Goal: Information Seeking & Learning: Learn about a topic

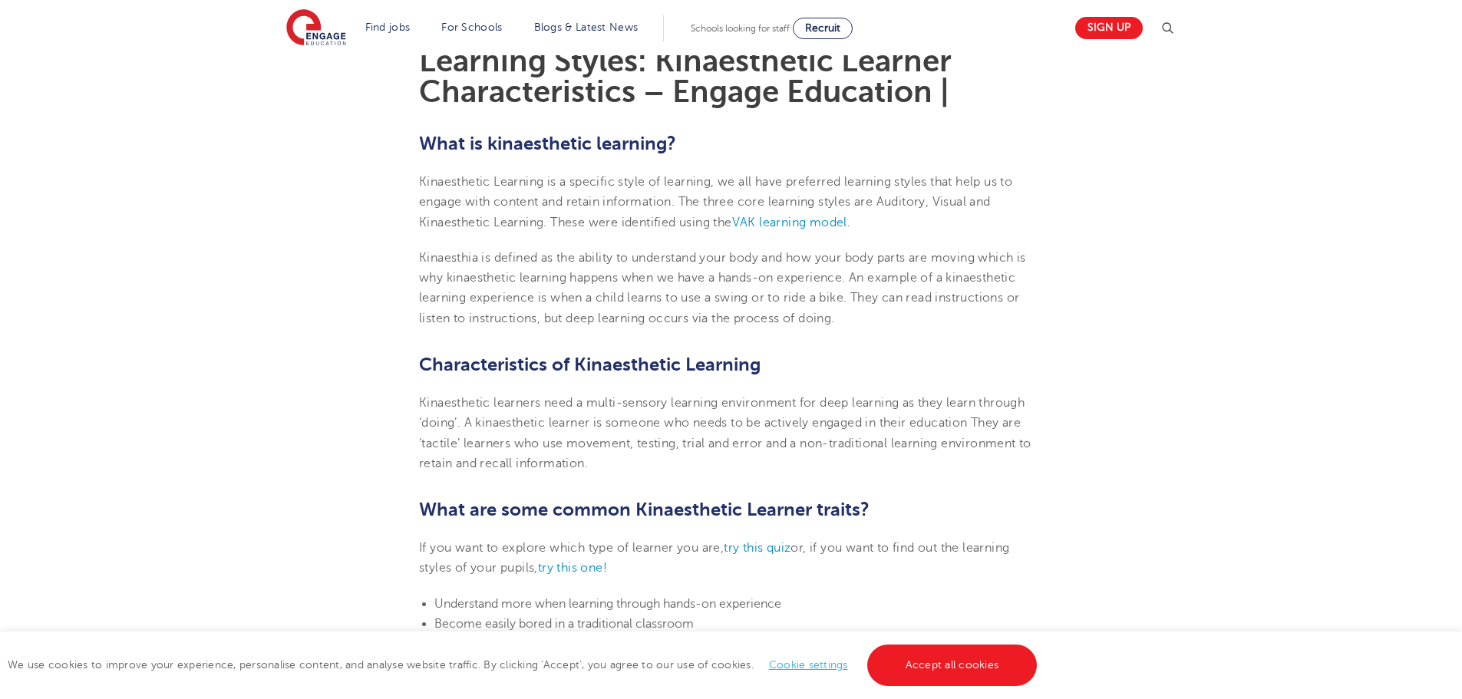
scroll to position [461, 0]
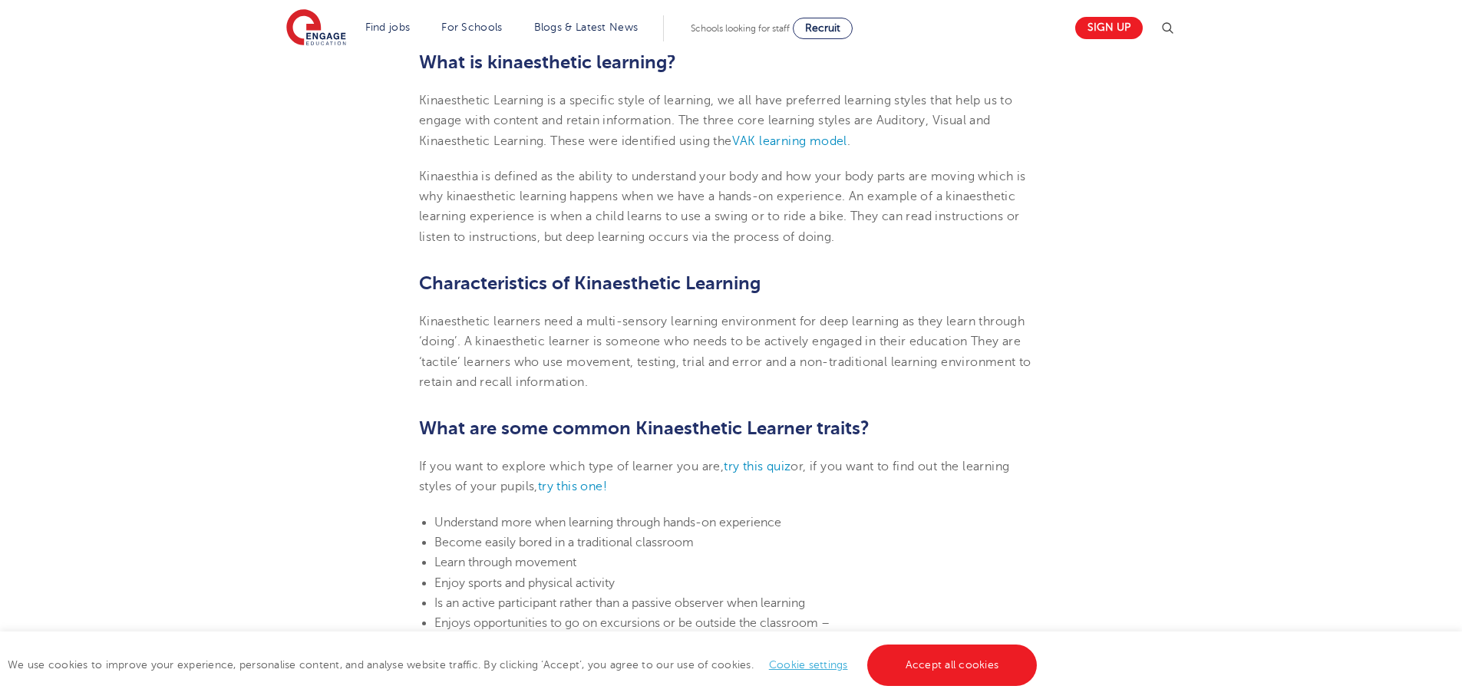
scroll to position [537, 0]
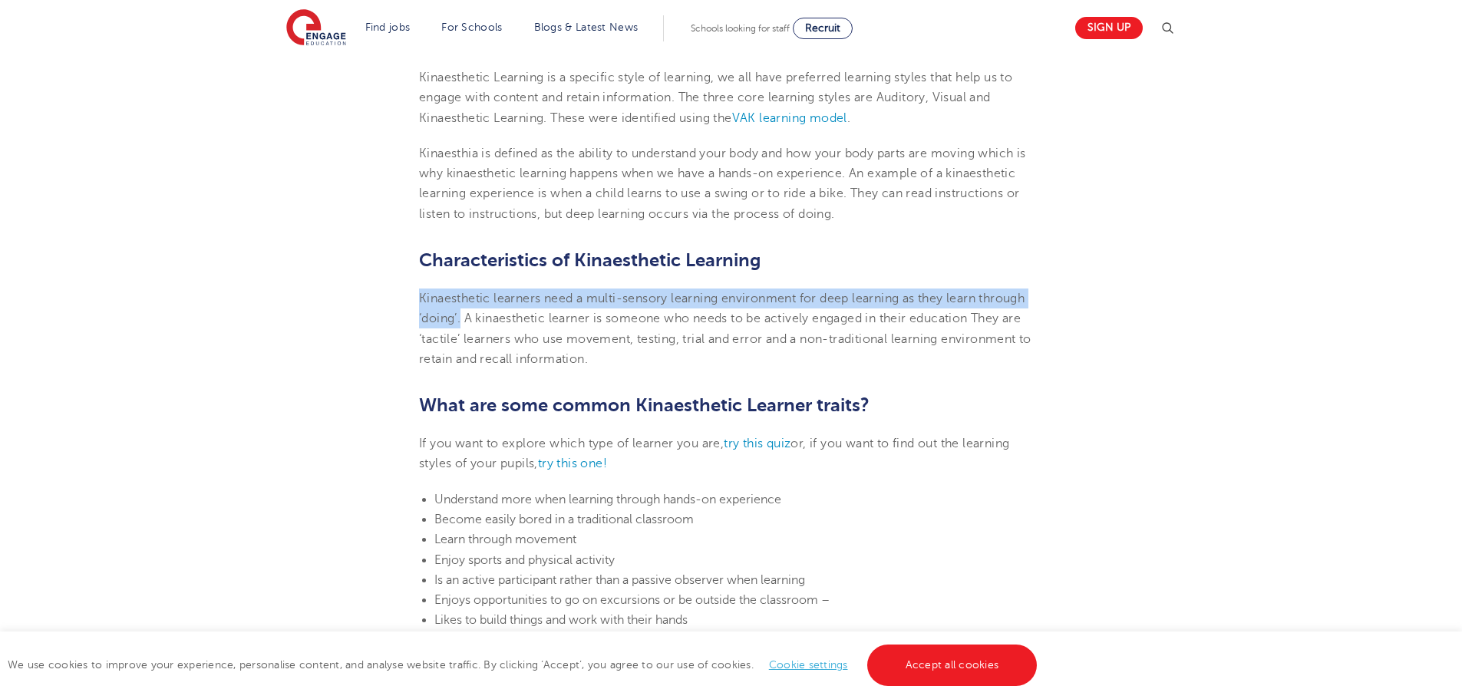
drag, startPoint x: 417, startPoint y: 294, endPoint x: 463, endPoint y: 316, distance: 50.8
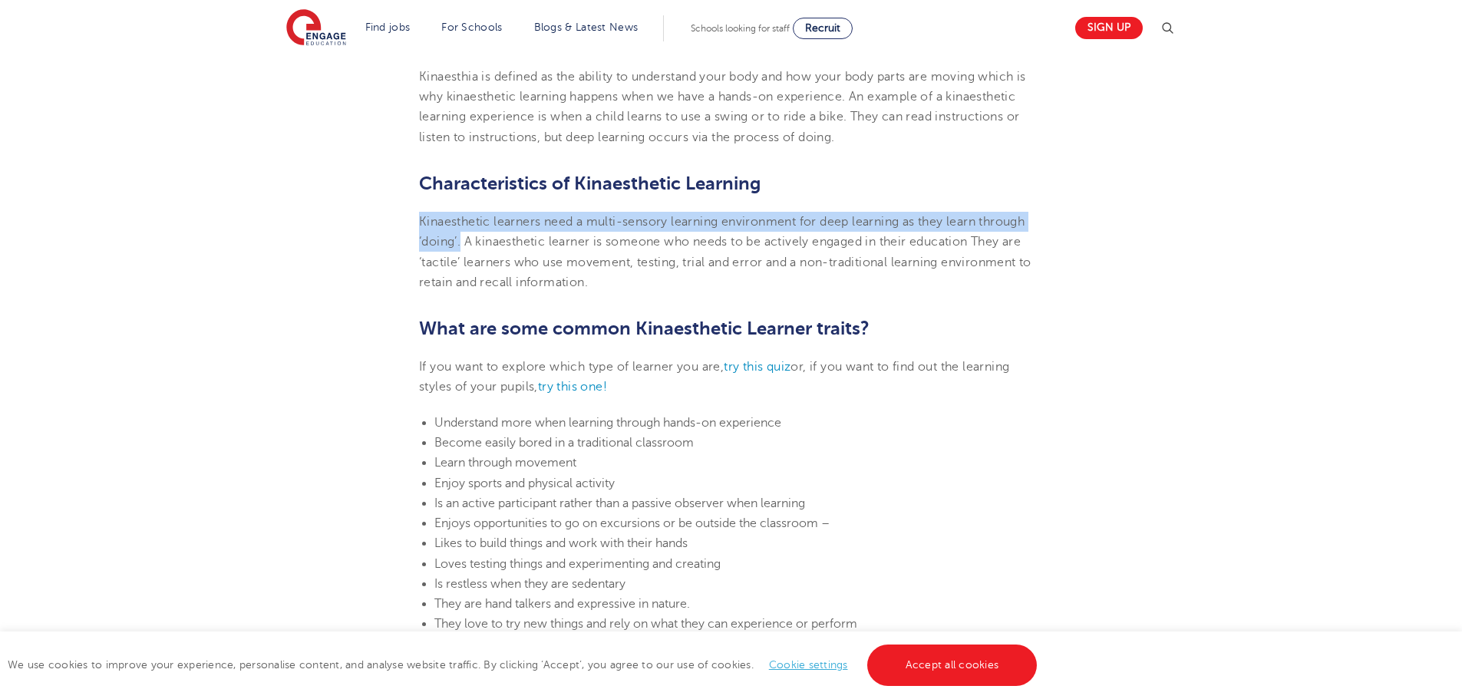
scroll to position [691, 0]
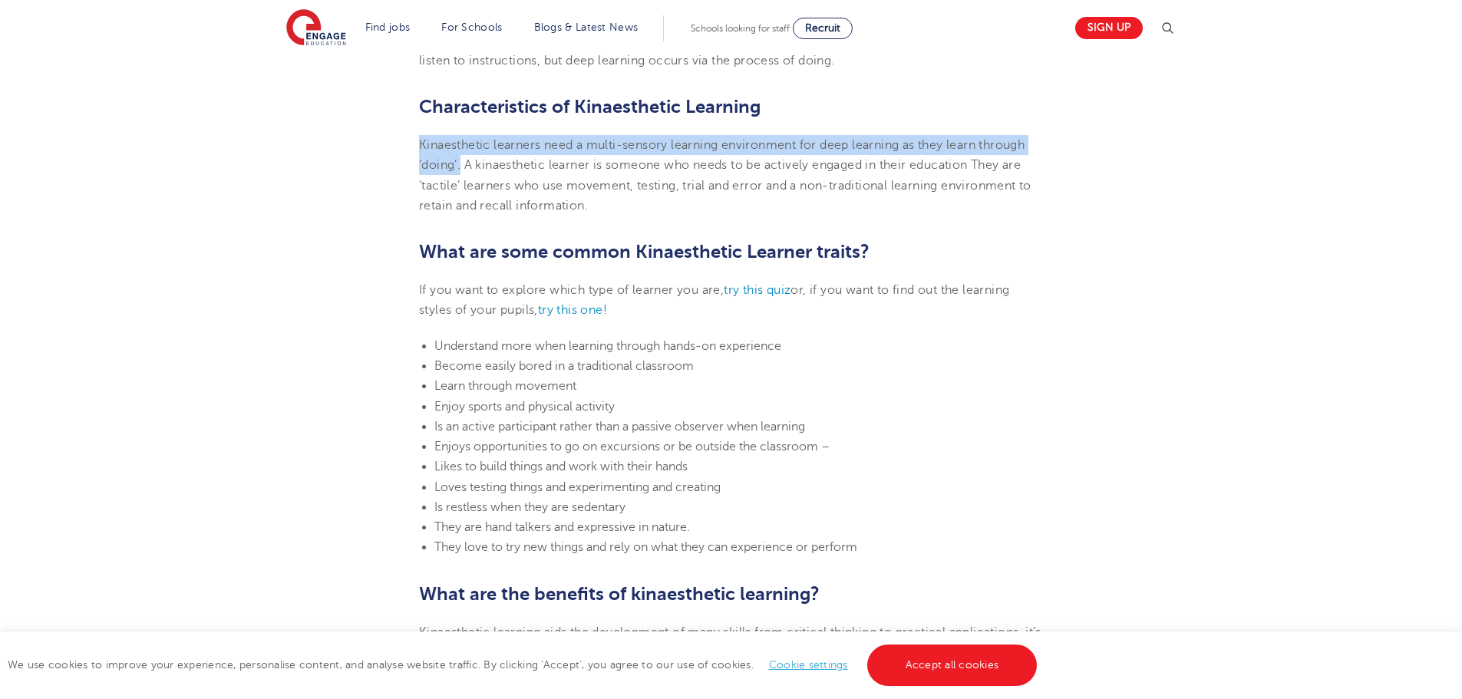
copy span "Kinaesthetic learners need a multi-sensory learning environment for deep learni…"
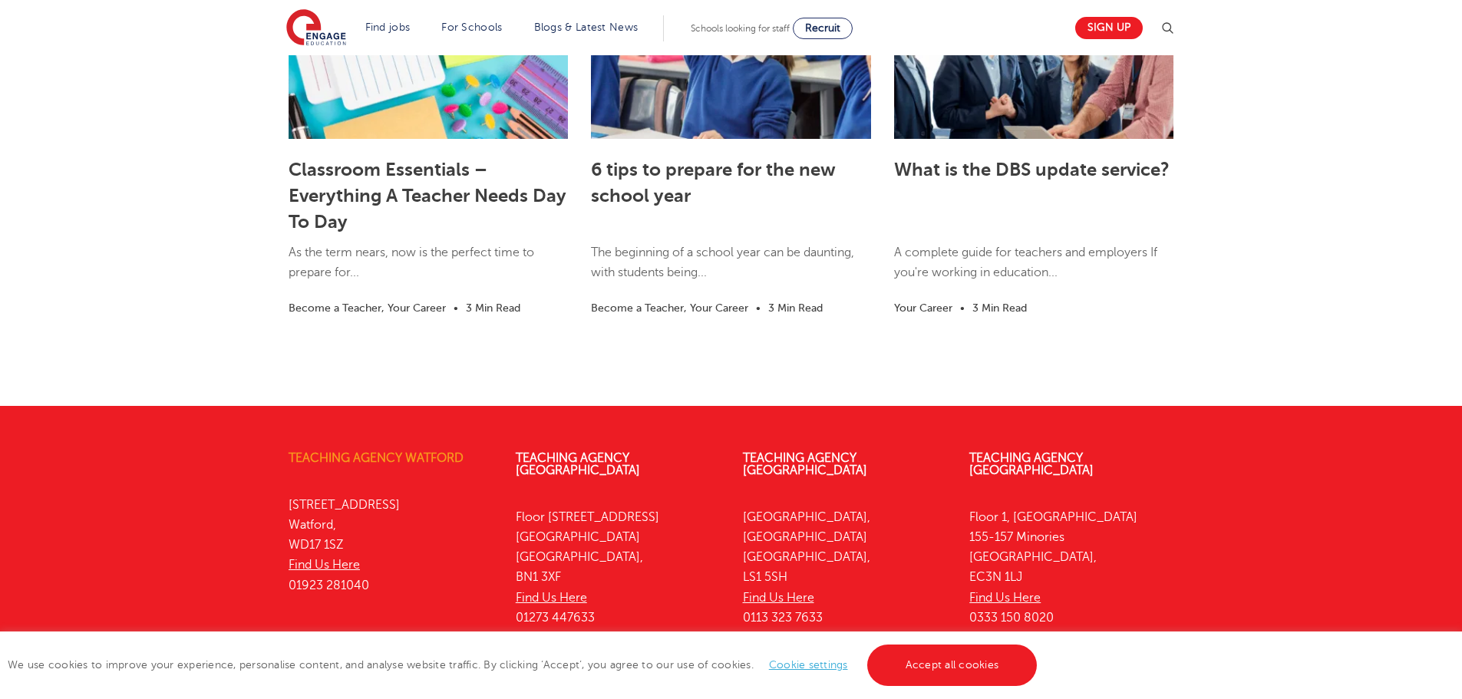
scroll to position [4205, 0]
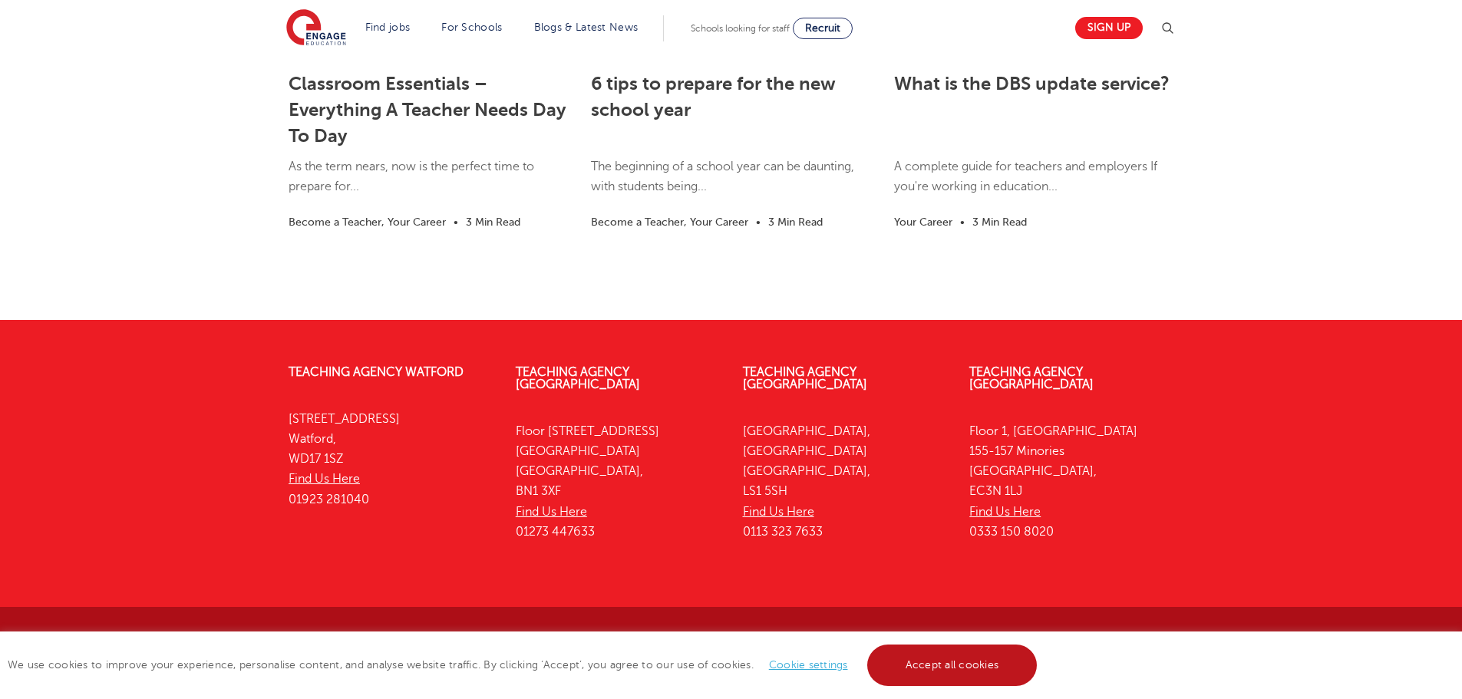
drag, startPoint x: 954, startPoint y: 664, endPoint x: 961, endPoint y: 669, distance: 8.3
click at [955, 664] on link "Accept all cookies" at bounding box center [952, 665] width 170 height 41
